Goal: Task Accomplishment & Management: Use online tool/utility

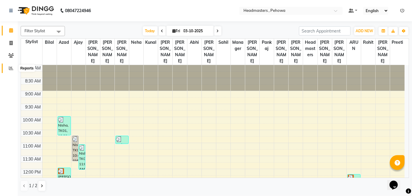
click at [16, 68] on span at bounding box center [11, 68] width 10 height 7
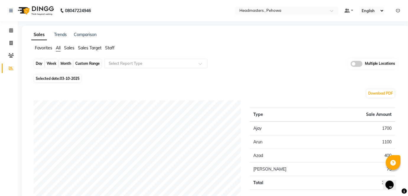
click at [38, 63] on div "Day" at bounding box center [39, 63] width 10 height 8
select select "10"
select select "2025"
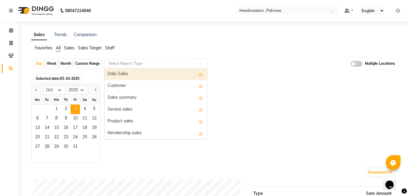
click at [147, 65] on input "text" at bounding box center [149, 64] width 85 height 6
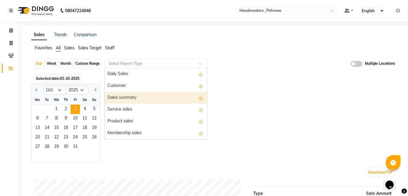
click at [145, 94] on div "Sales summary" at bounding box center [155, 98] width 103 height 12
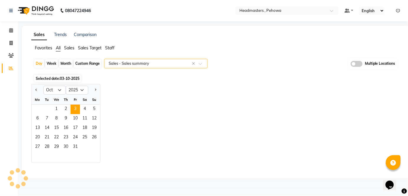
select select "full_report"
select select "csv"
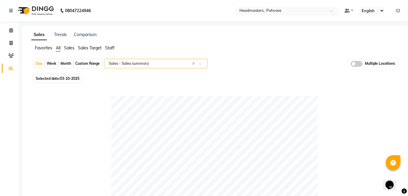
click at [256, 8] on div "× Headmasters , Pehowa" at bounding box center [260, 11] width 42 height 6
click at [59, 133] on div at bounding box center [215, 199] width 362 height 207
click at [39, 62] on div "Day" at bounding box center [39, 63] width 10 height 8
select select "10"
select select "2025"
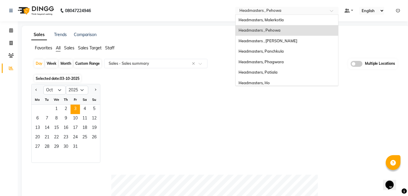
click at [239, 10] on input "text" at bounding box center [281, 11] width 86 height 6
click at [299, 28] on div "Headmasters , Pehowa" at bounding box center [287, 30] width 103 height 11
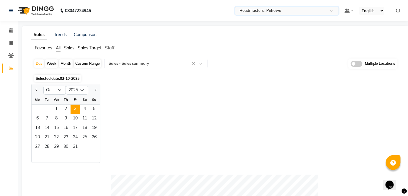
click at [288, 14] on input "text" at bounding box center [281, 11] width 86 height 6
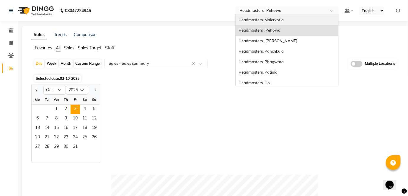
click at [308, 19] on div "Headmasters, Malerkotla" at bounding box center [287, 20] width 103 height 11
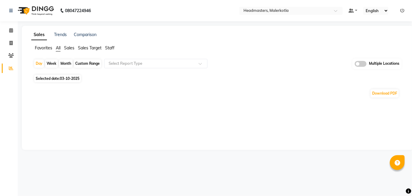
select select "en"
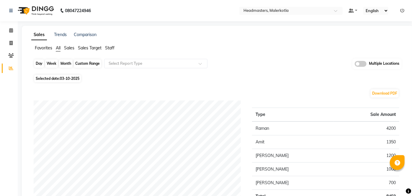
click at [43, 65] on div "Day" at bounding box center [39, 63] width 10 height 8
select select "10"
select select "2025"
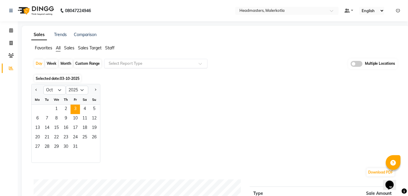
click at [136, 61] on input "text" at bounding box center [149, 64] width 85 height 6
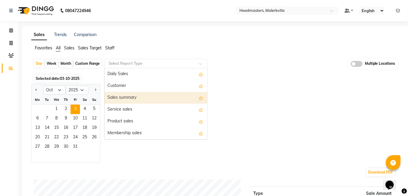
click at [123, 101] on div "Sales summary" at bounding box center [155, 98] width 103 height 12
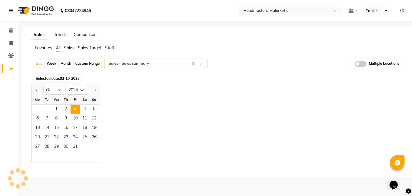
select select "full_report"
select select "csv"
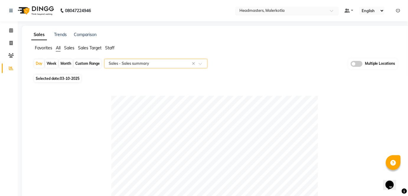
click at [278, 9] on input "text" at bounding box center [281, 11] width 86 height 6
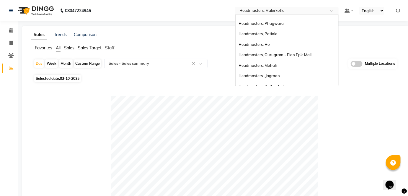
scroll to position [42, 0]
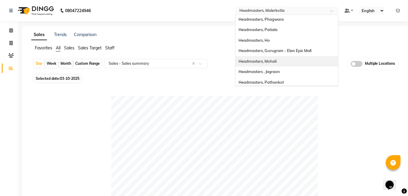
click at [277, 58] on div "Headmasters, Mohali" at bounding box center [287, 61] width 103 height 11
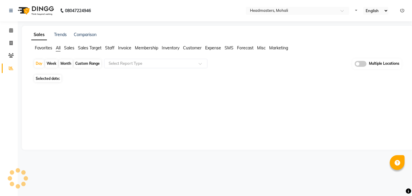
select select "en"
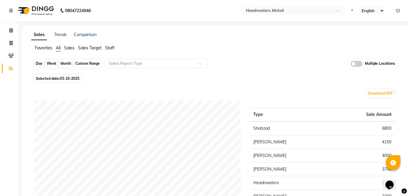
click at [38, 61] on div "Day" at bounding box center [39, 63] width 10 height 8
select select "10"
select select "2025"
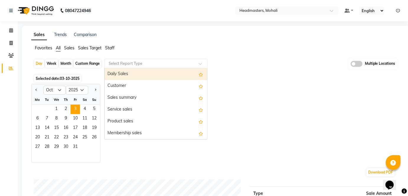
click at [149, 63] on input "text" at bounding box center [149, 64] width 85 height 6
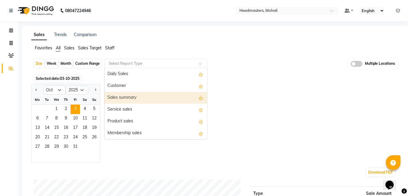
click at [143, 95] on div "Sales summary" at bounding box center [155, 98] width 103 height 12
select select "full_report"
select select "csv"
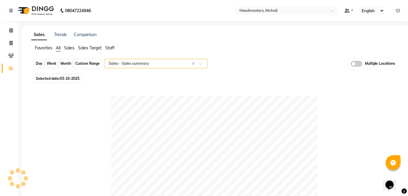
click at [42, 60] on div "Day" at bounding box center [39, 63] width 10 height 8
select select "10"
select select "2025"
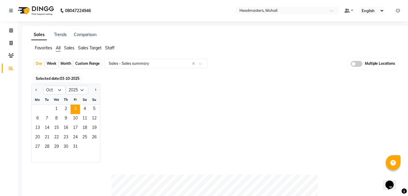
click at [269, 4] on nav "08047224946 Select Location × Headmasters, Mohali Default Panel My Panel Englis…" at bounding box center [204, 10] width 408 height 21
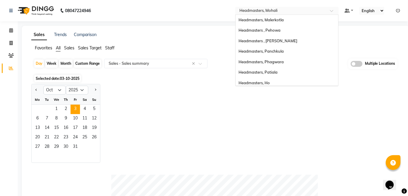
click at [270, 14] on input "text" at bounding box center [281, 11] width 86 height 6
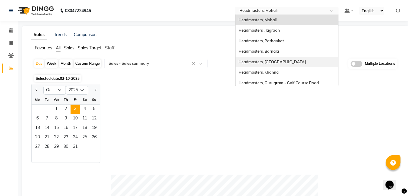
click at [320, 65] on div "Headmasters, [GEOGRAPHIC_DATA]" at bounding box center [287, 62] width 103 height 11
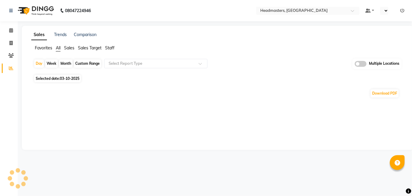
select select "en"
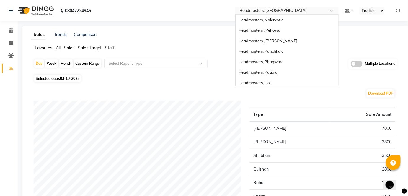
click at [278, 10] on input "text" at bounding box center [281, 11] width 86 height 6
click at [296, 19] on div "Headmasters, Malerkotla" at bounding box center [287, 20] width 103 height 11
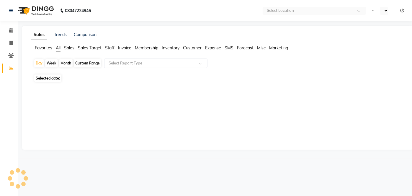
select select "en"
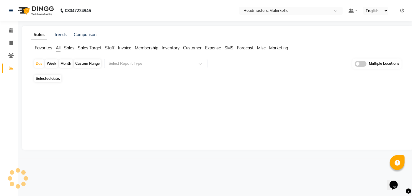
click at [39, 58] on div "Day Week Month Custom Range Select Report Type Multiple Locations" at bounding box center [218, 65] width 368 height 14
click at [40, 63] on div "Day" at bounding box center [39, 63] width 10 height 8
select select "10"
select select "2025"
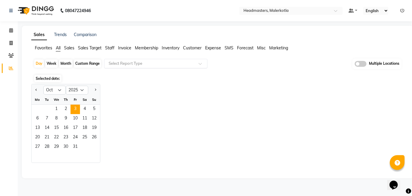
click at [124, 63] on input "text" at bounding box center [149, 64] width 85 height 6
click at [139, 62] on input "text" at bounding box center [149, 64] width 85 height 6
click at [36, 65] on div "Day" at bounding box center [39, 63] width 10 height 8
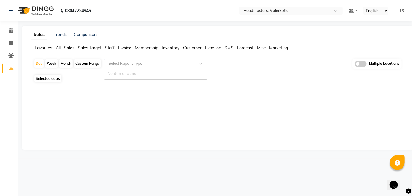
click at [109, 66] on div "Select Report Type" at bounding box center [155, 63] width 103 height 9
click at [66, 74] on div "Day Week Month Custom Range Select Report Type Multiple Locations Selected date…" at bounding box center [217, 75] width 373 height 35
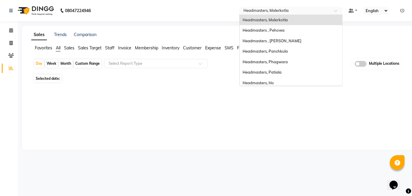
click at [266, 9] on input "text" at bounding box center [285, 11] width 86 height 6
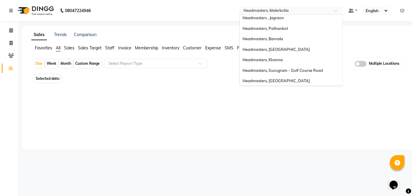
scroll to position [128, 0]
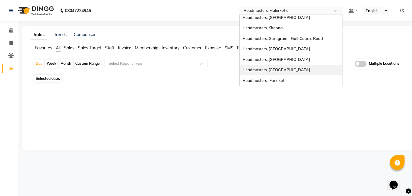
click at [288, 72] on div "Headmasters, [GEOGRAPHIC_DATA]" at bounding box center [291, 70] width 103 height 11
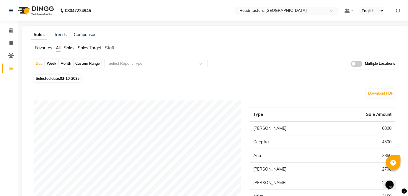
click at [132, 62] on input "text" at bounding box center [149, 64] width 85 height 6
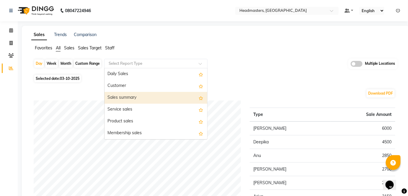
click at [146, 98] on div "Sales summary" at bounding box center [155, 98] width 103 height 12
select select "full_report"
select select "csv"
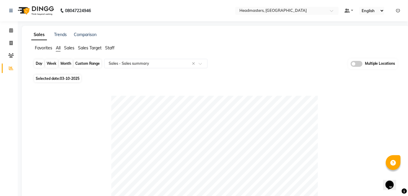
click at [35, 61] on div "Day" at bounding box center [39, 63] width 10 height 8
select select "10"
select select "2025"
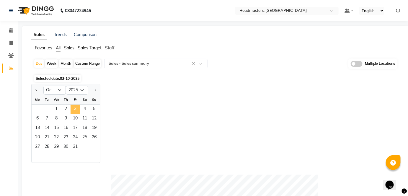
click at [76, 105] on span "3" at bounding box center [75, 108] width 9 height 9
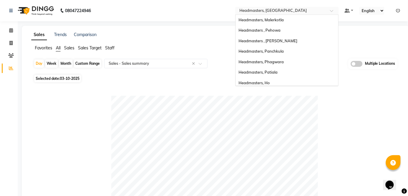
click at [306, 10] on input "text" at bounding box center [281, 11] width 86 height 6
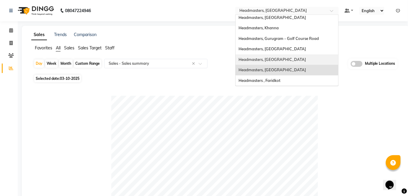
click at [296, 59] on div "Headmasters, [GEOGRAPHIC_DATA]" at bounding box center [287, 59] width 103 height 11
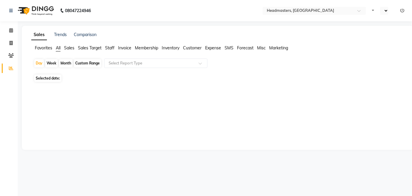
select select "en"
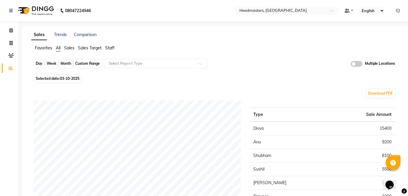
click at [42, 66] on div "Day" at bounding box center [39, 63] width 10 height 8
select select "10"
select select "2025"
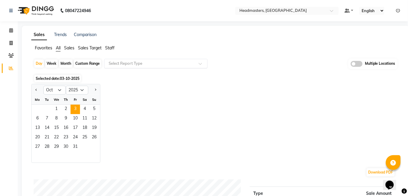
click at [120, 63] on input "text" at bounding box center [149, 64] width 85 height 6
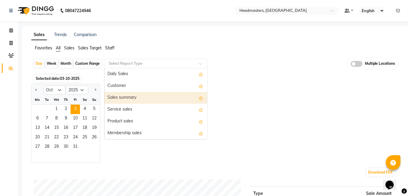
click at [133, 95] on div "Sales summary" at bounding box center [155, 98] width 103 height 12
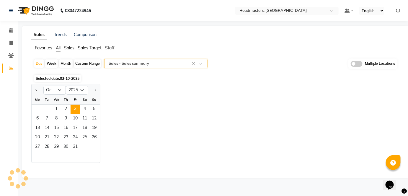
select select "full_report"
select select "csv"
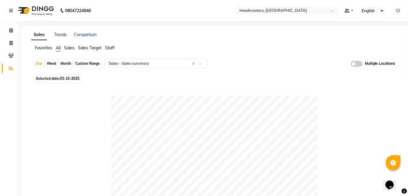
click at [37, 58] on div "Day Week Month Custom Range Select Report Type × Sales - Sales summary × Multip…" at bounding box center [216, 65] width 364 height 14
click at [40, 64] on div "Day" at bounding box center [39, 63] width 10 height 8
select select "10"
select select "2025"
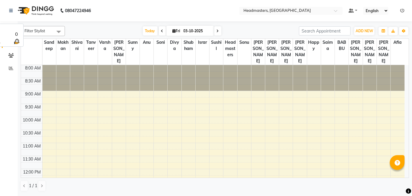
select select "en"
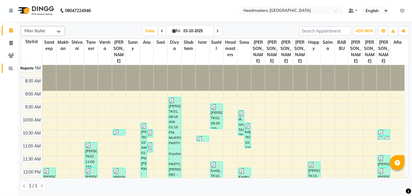
click at [9, 67] on icon at bounding box center [11, 68] width 4 height 4
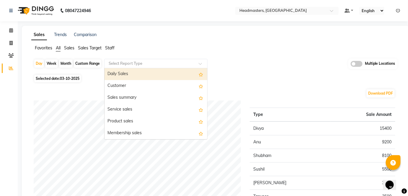
click at [121, 64] on input "text" at bounding box center [149, 64] width 85 height 6
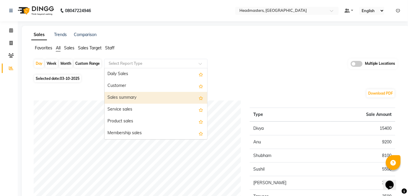
click at [123, 98] on div "Sales summary" at bounding box center [155, 98] width 103 height 12
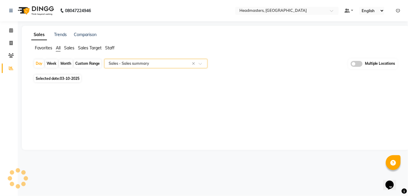
select select "full_report"
select select "csv"
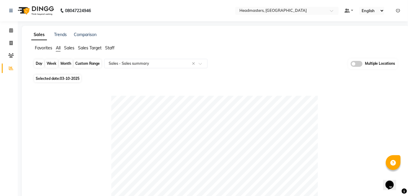
click at [40, 65] on div "Day" at bounding box center [39, 63] width 10 height 8
select select "10"
select select "2025"
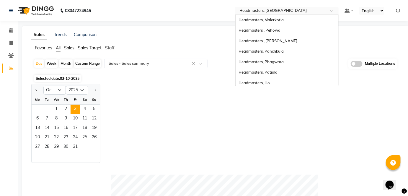
click at [295, 11] on input "text" at bounding box center [281, 11] width 86 height 6
click at [310, 22] on div "Headmasters, Malerkotla" at bounding box center [287, 20] width 103 height 11
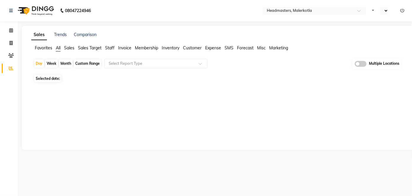
select select "en"
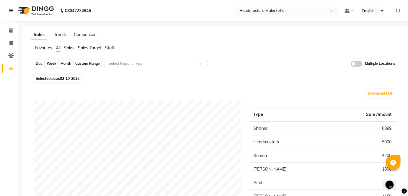
click at [42, 64] on div "Day" at bounding box center [39, 63] width 10 height 8
select select "10"
select select "2025"
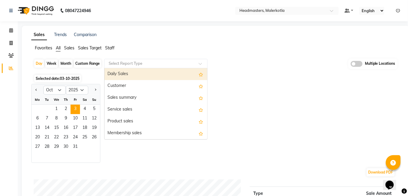
click at [146, 62] on input "text" at bounding box center [149, 64] width 85 height 6
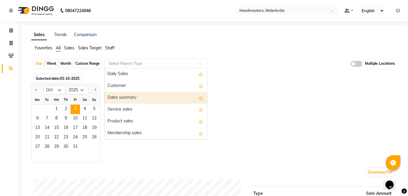
click at [146, 94] on div "Sales summary" at bounding box center [155, 98] width 103 height 12
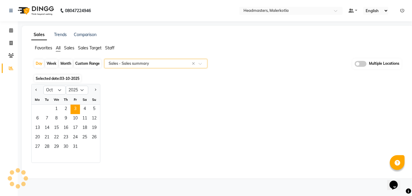
select select "full_report"
select select "csv"
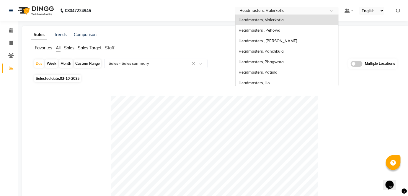
click at [282, 12] on input "text" at bounding box center [281, 11] width 86 height 6
click at [285, 28] on div "Headmasters , Pehowa" at bounding box center [287, 30] width 103 height 11
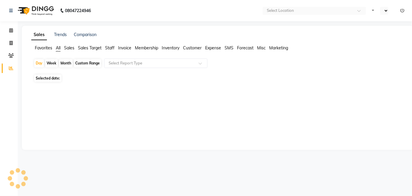
select select "en"
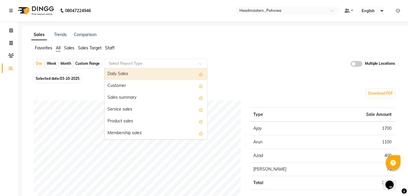
click at [166, 61] on input "text" at bounding box center [149, 64] width 85 height 6
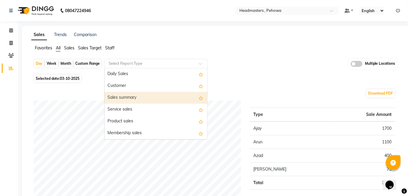
click at [153, 93] on div "Sales summary" at bounding box center [155, 98] width 103 height 12
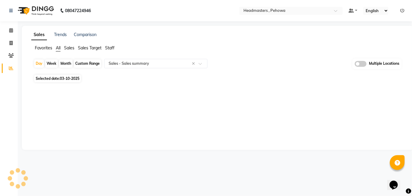
click at [0, 112] on div "Calendar Invoice Clients Reports Completed InProgress Upcoming Dropped Tentativ…" at bounding box center [40, 102] width 80 height 170
select select "full_report"
select select "csv"
click at [35, 62] on div "Day" at bounding box center [39, 63] width 10 height 8
select select "10"
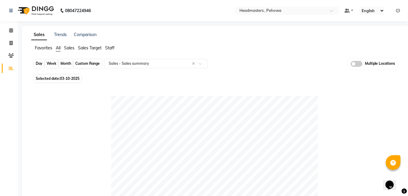
select select "2025"
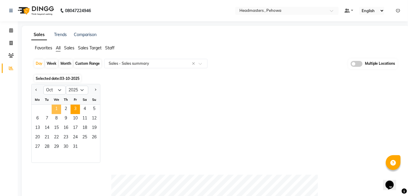
click at [58, 108] on span "1" at bounding box center [56, 108] width 9 height 9
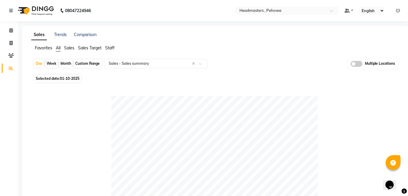
click at [273, 6] on nav "08047224946 Select Location × Headmasters , Pehowa Default Panel My Panel Engli…" at bounding box center [204, 10] width 408 height 21
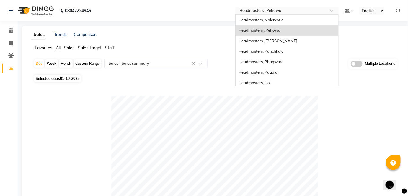
click at [279, 12] on input "text" at bounding box center [281, 11] width 86 height 6
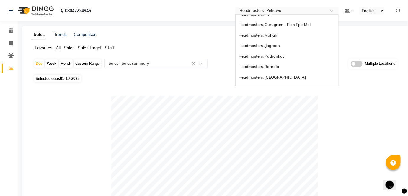
scroll to position [71, 0]
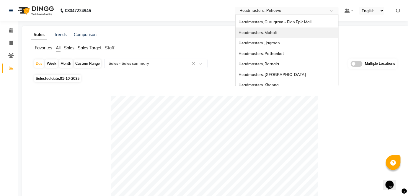
click at [293, 29] on div "Headmasters, Mohali" at bounding box center [287, 32] width 103 height 11
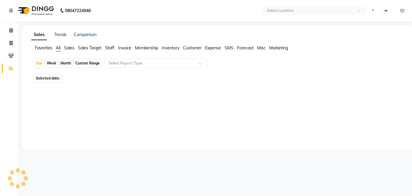
select select "en"
